Goal: Task Accomplishment & Management: Use online tool/utility

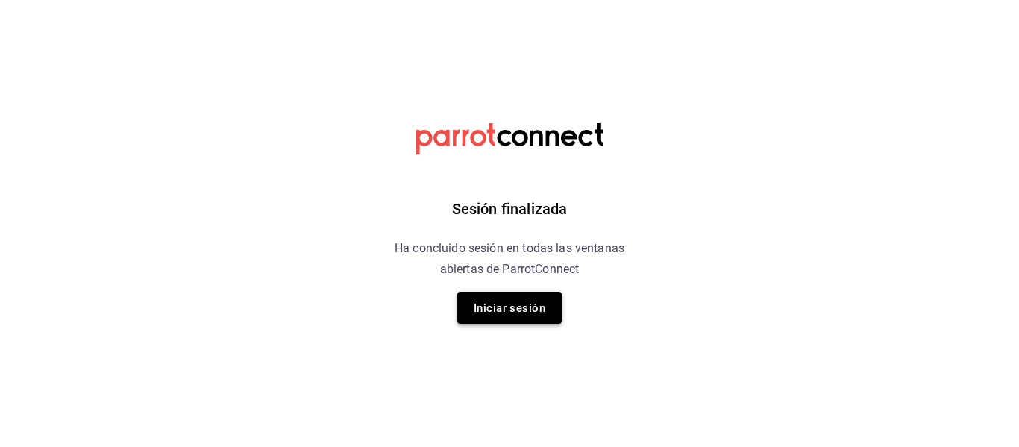
click at [485, 292] on button "Iniciar sesión" at bounding box center [509, 308] width 104 height 32
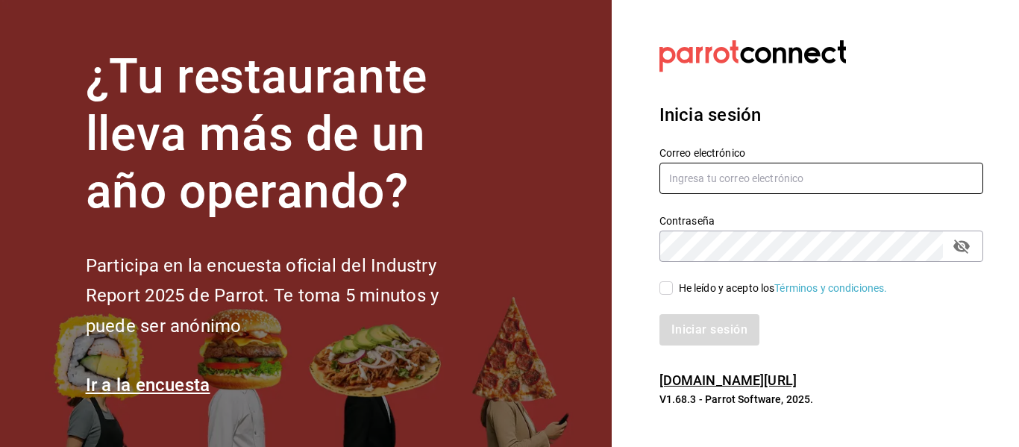
type input "[EMAIL_ADDRESS][DOMAIN_NAME]"
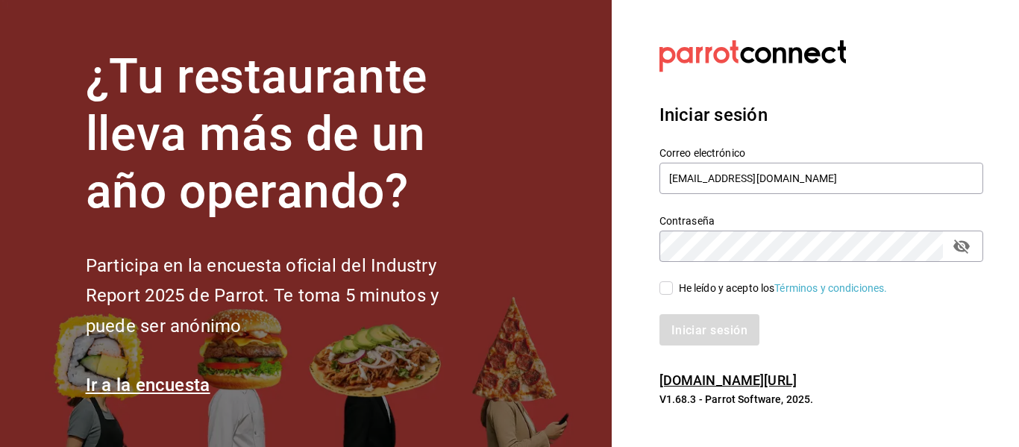
click at [667, 289] on input "He leído y acepto los Términos y condiciones." at bounding box center [665, 287] width 13 height 13
checkbox input "true"
click at [689, 333] on font "Iniciar sesión" at bounding box center [710, 329] width 76 height 14
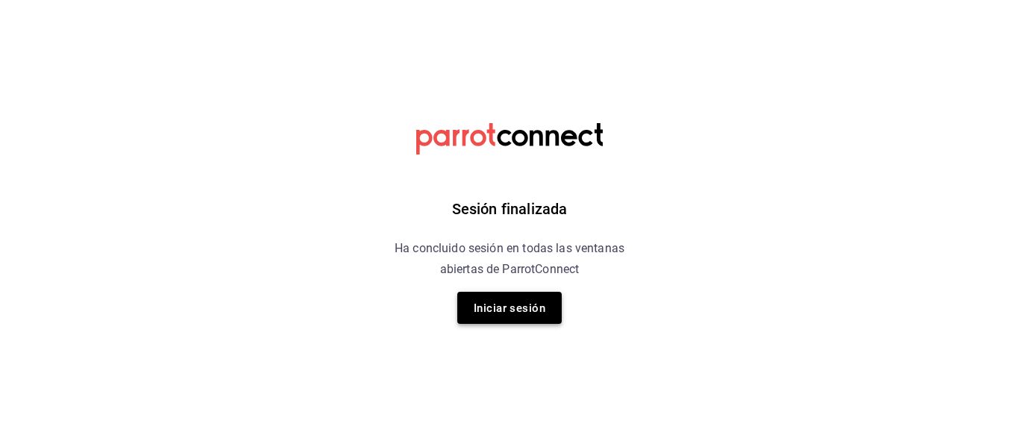
click at [538, 306] on font "Iniciar sesión" at bounding box center [510, 307] width 72 height 13
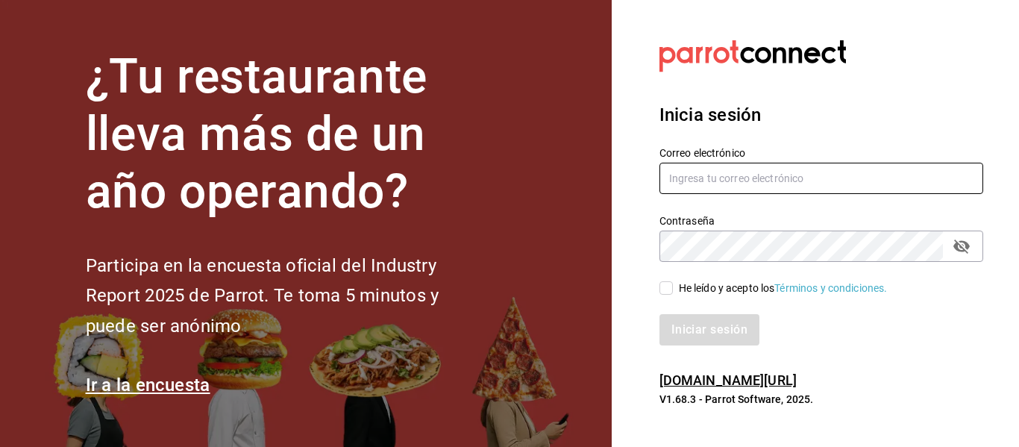
type input "hola@aderezocrea.com"
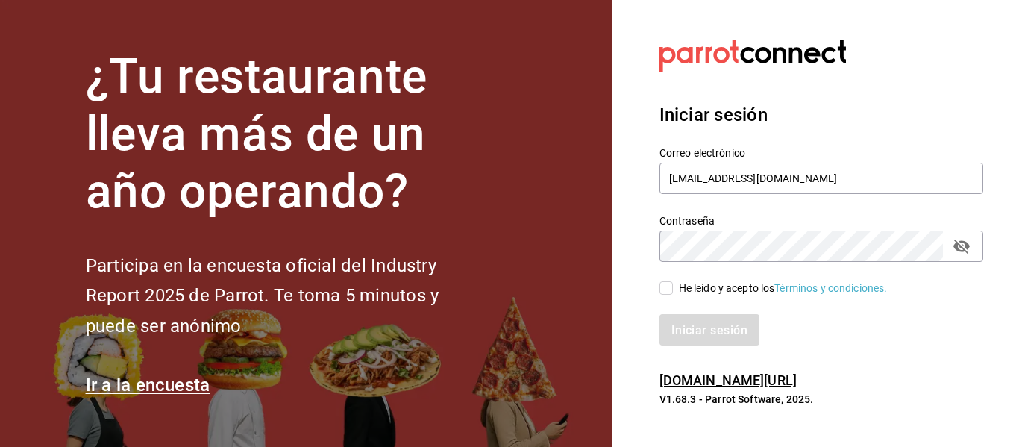
click at [665, 289] on input "He leído y acepto los Términos y condiciones." at bounding box center [665, 287] width 13 height 13
checkbox input "true"
click at [698, 331] on font "Iniciar sesión" at bounding box center [710, 329] width 76 height 14
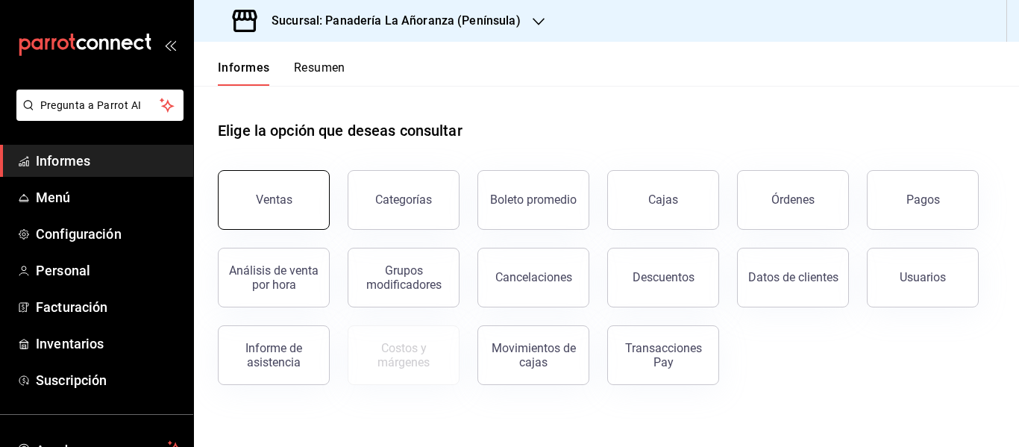
click at [272, 198] on font "Ventas" at bounding box center [274, 199] width 37 height 14
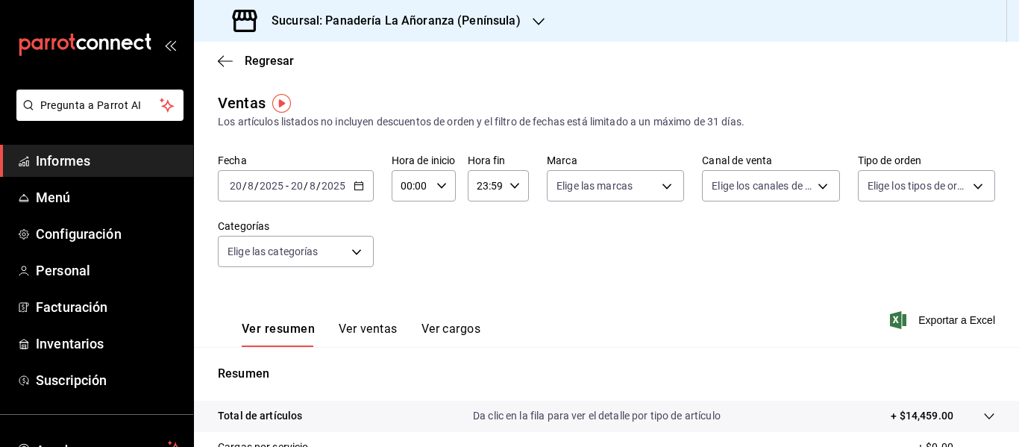
click at [532, 14] on div at bounding box center [538, 21] width 12 height 16
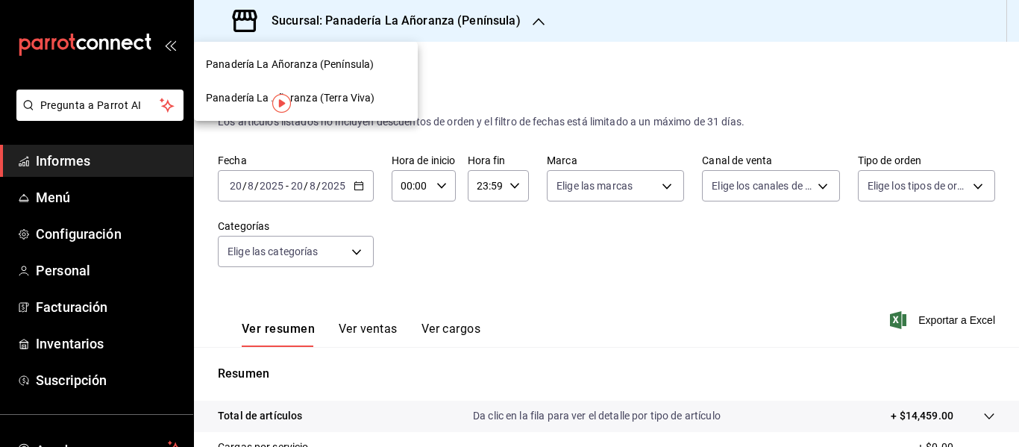
click at [368, 93] on font "Panadería La Añoranza (Terra Viva)" at bounding box center [290, 98] width 169 height 12
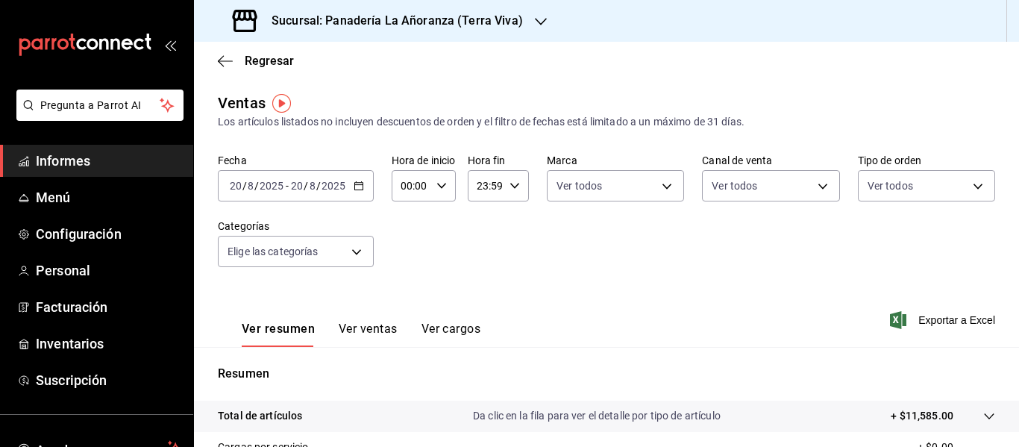
click at [361, 323] on font "Ver ventas" at bounding box center [368, 328] width 59 height 14
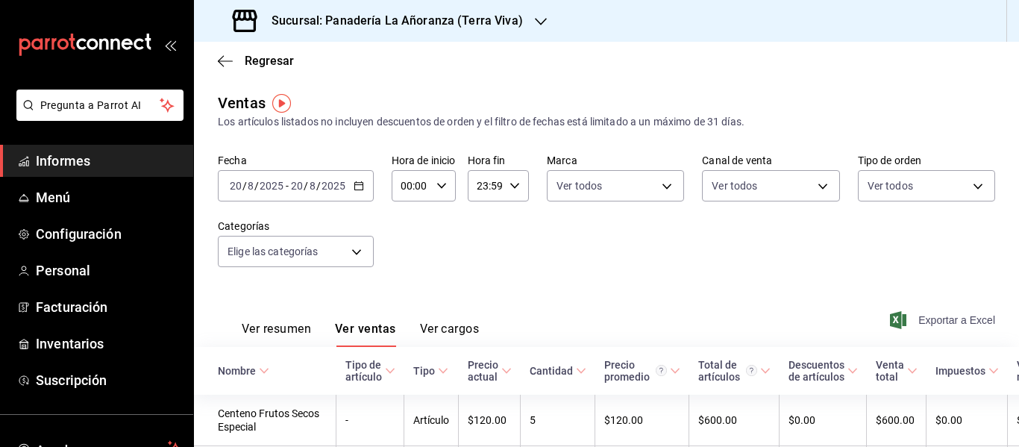
click at [934, 323] on font "Exportar a Excel" at bounding box center [956, 320] width 77 height 12
click at [538, 16] on icon "button" at bounding box center [541, 22] width 12 height 12
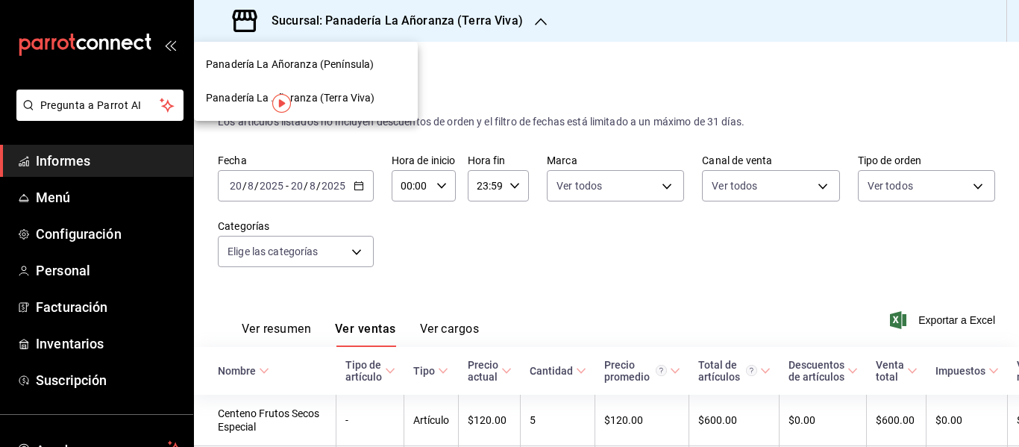
click at [380, 60] on div "Panadería La Añoranza (Península)" at bounding box center [306, 65] width 200 height 16
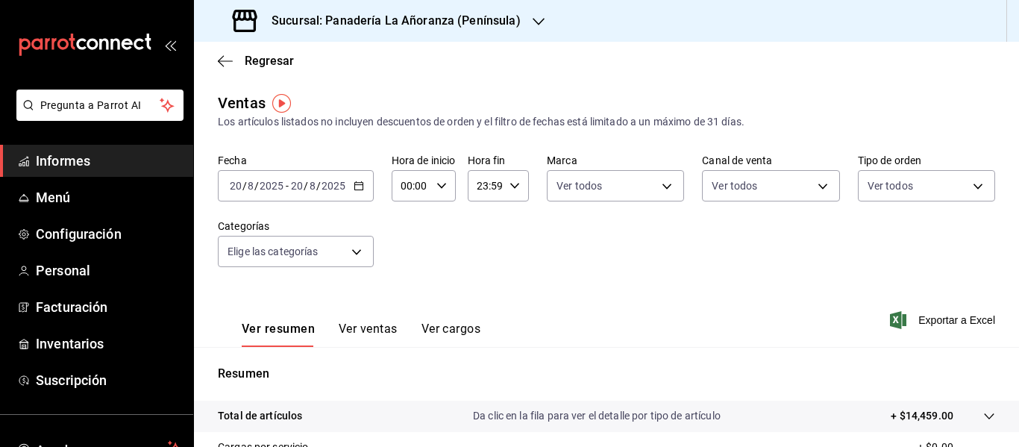
click at [353, 330] on font "Ver ventas" at bounding box center [368, 328] width 59 height 14
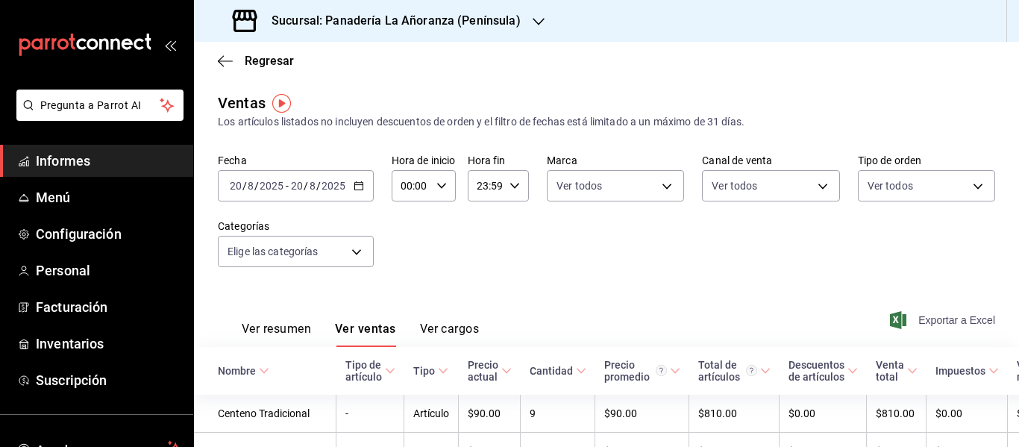
click at [939, 317] on font "Exportar a Excel" at bounding box center [956, 320] width 77 height 12
